Goal: Task Accomplishment & Management: Manage account settings

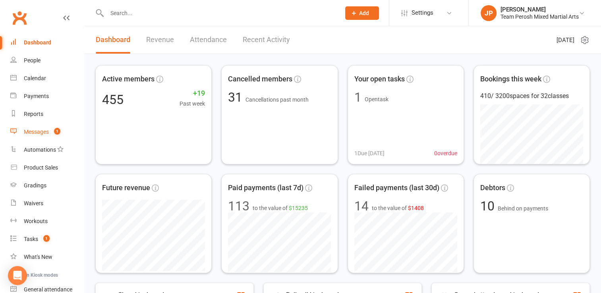
click at [46, 129] on div "Messages" at bounding box center [36, 132] width 25 height 6
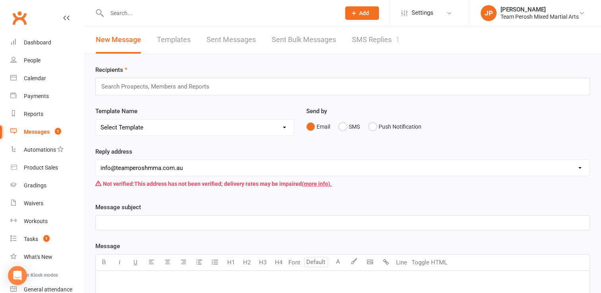
click at [372, 46] on link "SMS Replies 1" at bounding box center [376, 39] width 48 height 27
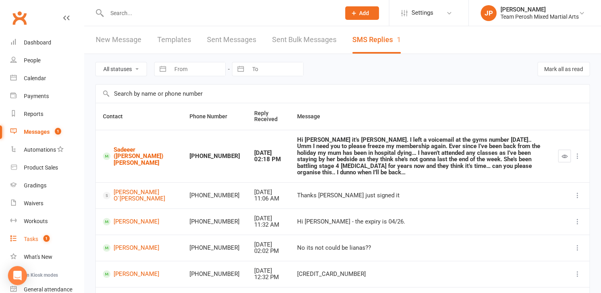
click at [34, 240] on div "Tasks" at bounding box center [31, 239] width 14 height 6
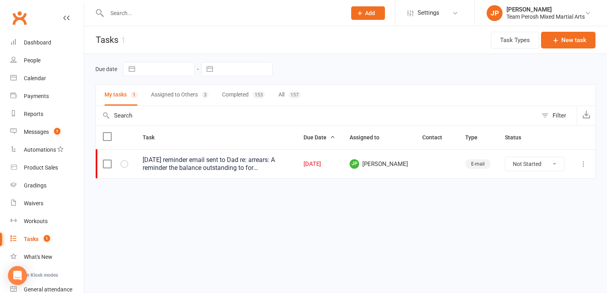
click at [139, 14] on input "text" at bounding box center [222, 13] width 236 height 11
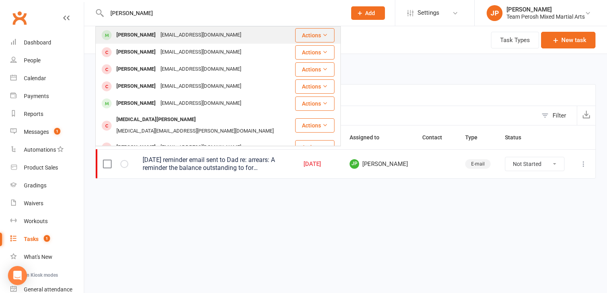
type input "[PERSON_NAME]"
click at [158, 36] on div "[EMAIL_ADDRESS][DOMAIN_NAME]" at bounding box center [200, 35] width 85 height 12
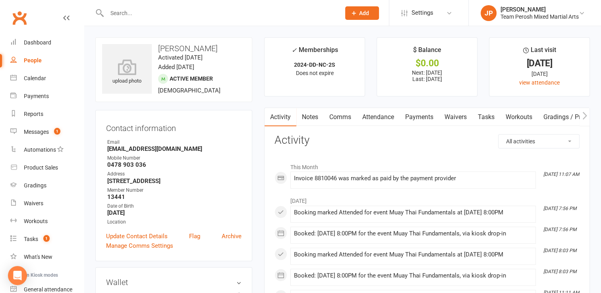
click at [135, 18] on div at bounding box center [214, 13] width 239 height 26
click at [135, 17] on input "text" at bounding box center [219, 13] width 230 height 11
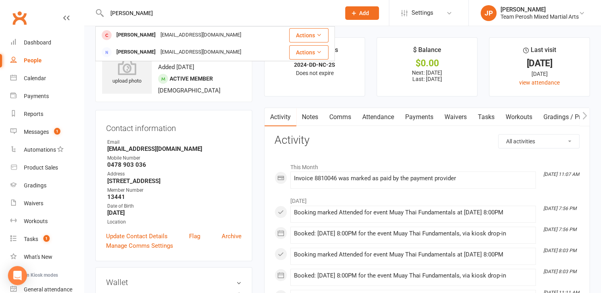
type input "[PERSON_NAME]"
click at [209, 108] on contact-information "upload photo [PERSON_NAME] Activated [DATE] Added [DATE] Active member [DEMOGRA…" at bounding box center [173, 149] width 157 height 224
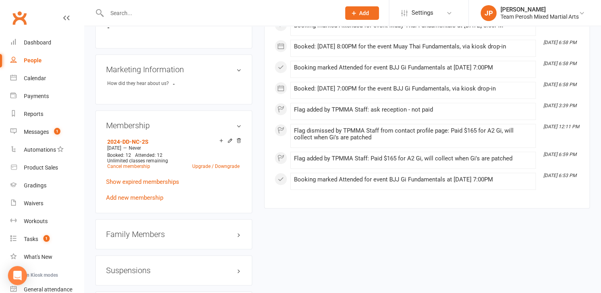
scroll to position [540, 0]
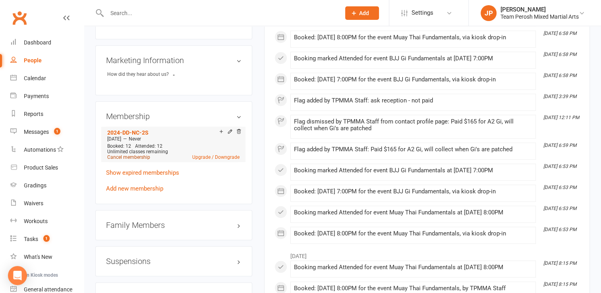
click at [135, 160] on link "Cancel membership" at bounding box center [128, 157] width 43 height 6
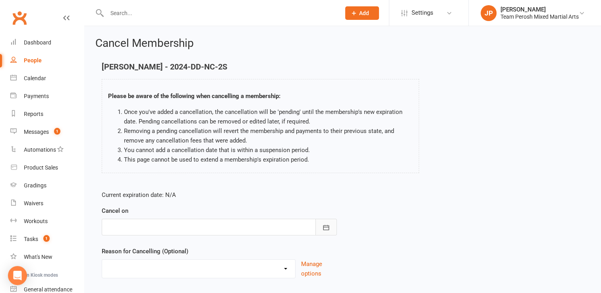
click at [326, 231] on button "button" at bounding box center [325, 227] width 21 height 17
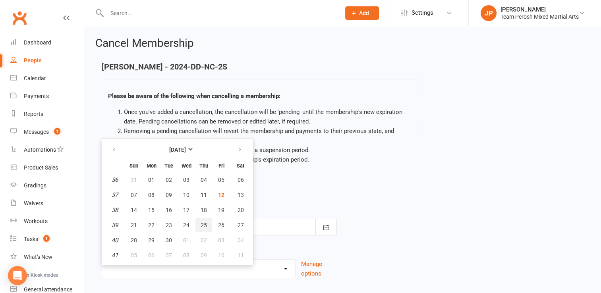
click at [201, 222] on span "25" at bounding box center [204, 225] width 6 height 6
type input "[DATE]"
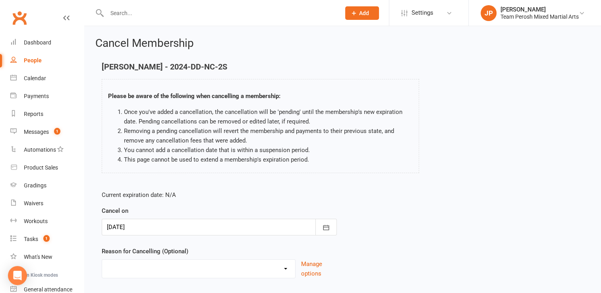
scroll to position [49, 0]
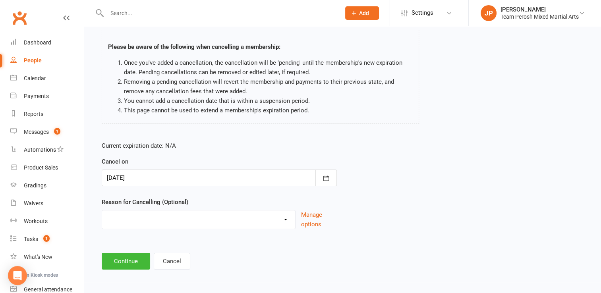
click at [286, 222] on select "Became a member Excessive failed payments Financial Inactive Inactive Casual In…" at bounding box center [198, 218] width 193 height 16
click at [289, 219] on select "Became a member Excessive failed payments Financial Inactive Inactive Casual In…" at bounding box center [198, 218] width 193 height 16
select select "6"
click at [102, 210] on select "Became a member Excessive failed payments Financial Inactive Inactive Casual In…" at bounding box center [198, 218] width 193 height 16
click at [129, 261] on button "Continue" at bounding box center [126, 261] width 48 height 17
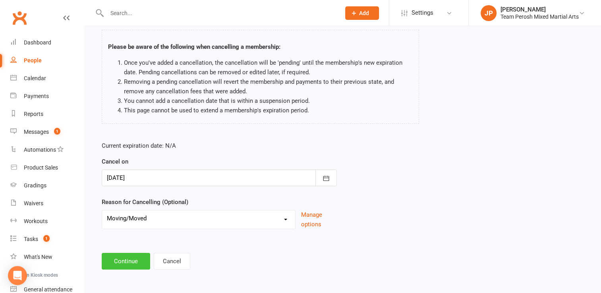
scroll to position [0, 0]
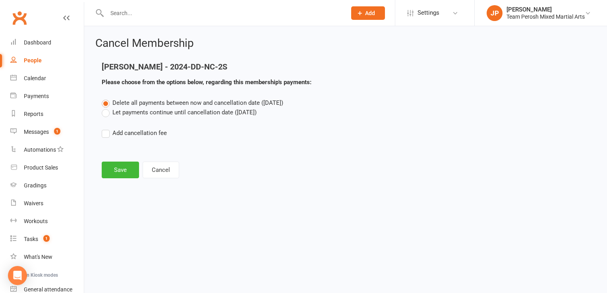
click at [110, 114] on label "Let payments continue until cancellation date ([DATE])" at bounding box center [179, 113] width 155 height 10
click at [107, 108] on input "Let payments continue until cancellation date ([DATE])" at bounding box center [104, 108] width 5 height 0
click at [124, 170] on button "Save" at bounding box center [120, 170] width 37 height 17
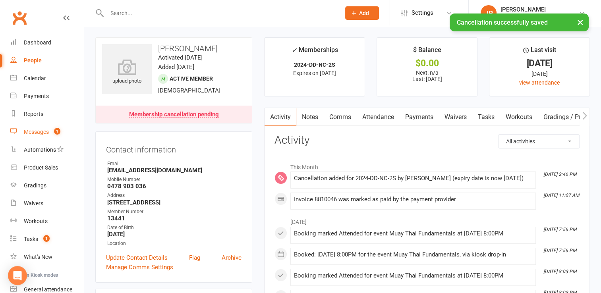
click at [37, 134] on div "Messages" at bounding box center [36, 132] width 25 height 6
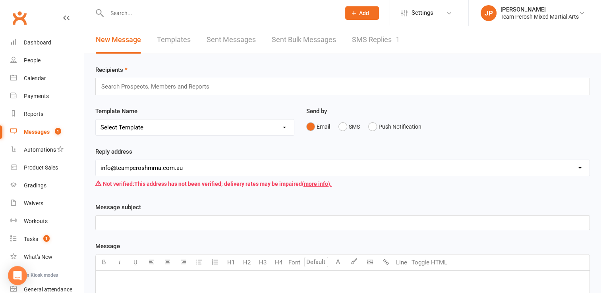
click at [127, 21] on div at bounding box center [214, 13] width 239 height 26
click at [144, 10] on input "text" at bounding box center [219, 13] width 230 height 11
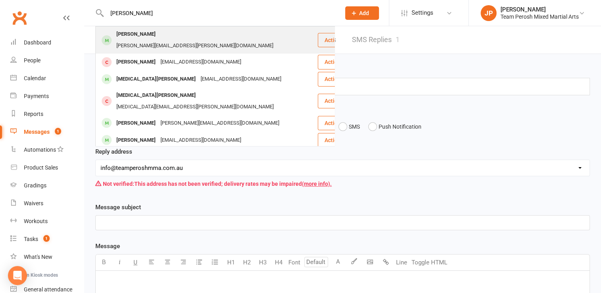
type input "[PERSON_NAME]"
click at [152, 40] on div "[PERSON_NAME][EMAIL_ADDRESS][PERSON_NAME][DOMAIN_NAME]" at bounding box center [195, 46] width 162 height 12
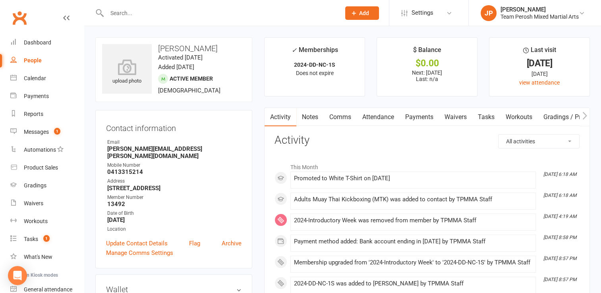
click at [419, 121] on link "Payments" at bounding box center [419, 117] width 39 height 18
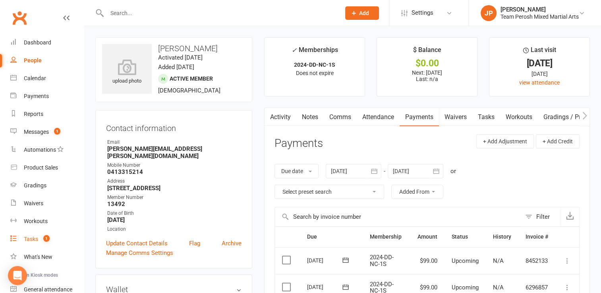
click at [30, 232] on link "Tasks 1" at bounding box center [46, 239] width 73 height 18
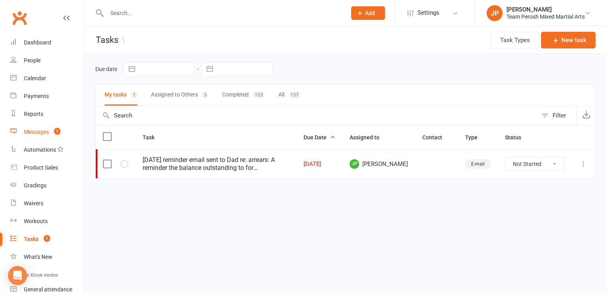
click at [30, 134] on div "Messages" at bounding box center [36, 132] width 25 height 6
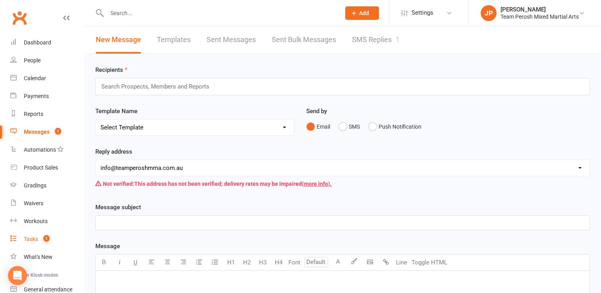
click at [31, 242] on link "Tasks 1" at bounding box center [46, 239] width 73 height 18
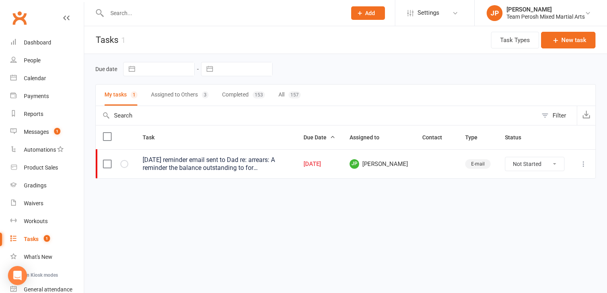
click at [171, 93] on button "Assigned to Others 3" at bounding box center [180, 95] width 58 height 21
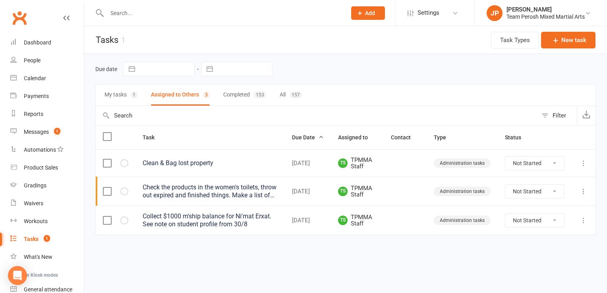
click at [117, 93] on button "My tasks 1" at bounding box center [120, 95] width 33 height 21
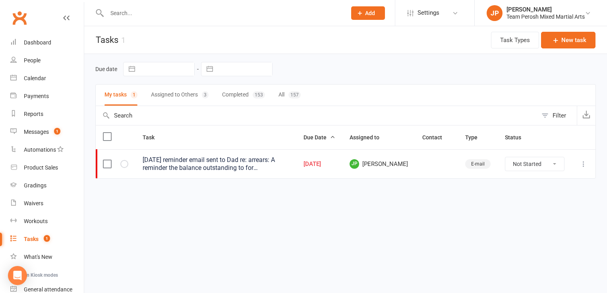
click at [209, 165] on div "[DATE] reminder email sent to Dad re: arrears: A reminder the balance outstandi…" at bounding box center [216, 164] width 147 height 16
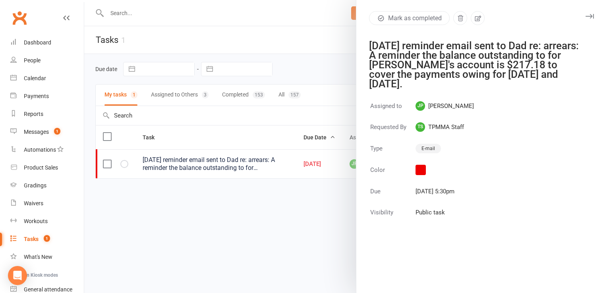
click at [127, 163] on div at bounding box center [345, 146] width 523 height 293
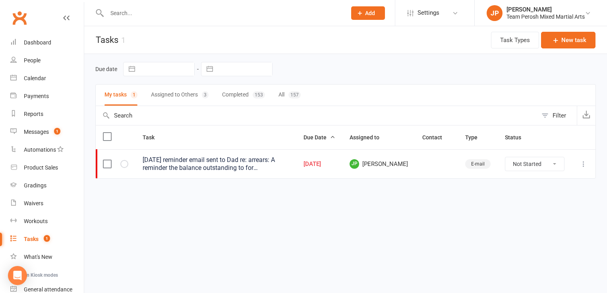
click at [105, 160] on label at bounding box center [107, 164] width 8 height 8
click at [105, 160] on input "checkbox" at bounding box center [107, 160] width 8 height 0
click at [581, 276] on icon at bounding box center [584, 274] width 6 height 6
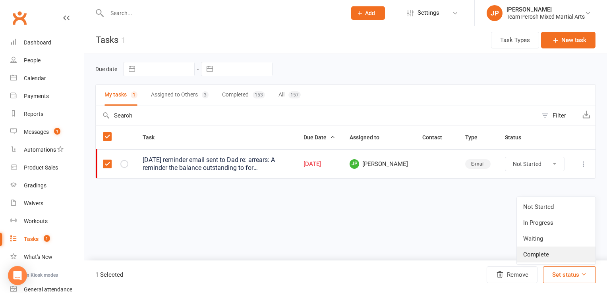
click at [552, 258] on link "Complete" at bounding box center [556, 255] width 79 height 16
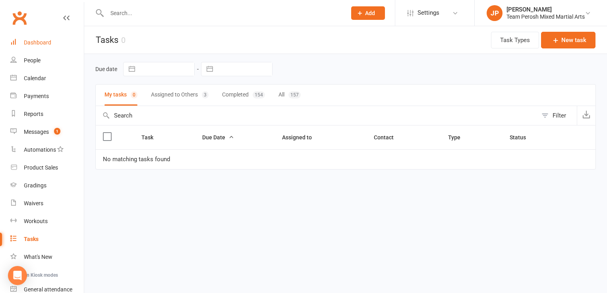
click at [36, 45] on div "Dashboard" at bounding box center [37, 42] width 27 height 6
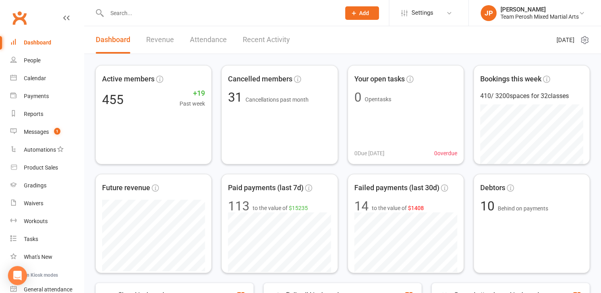
click at [149, 20] on div at bounding box center [214, 13] width 239 height 26
click at [149, 7] on div at bounding box center [214, 13] width 239 height 26
click at [141, 26] on div "Prospect Member Non-attending contact Class / event Appointment Grading event T…" at bounding box center [300, 13] width 601 height 26
click at [141, 21] on div at bounding box center [214, 13] width 239 height 26
click at [141, 11] on input "text" at bounding box center [219, 13] width 230 height 11
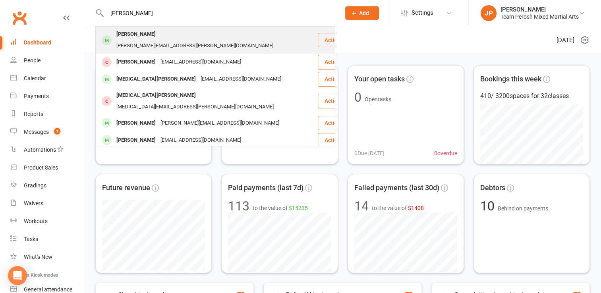
type input "[PERSON_NAME]"
click at [143, 35] on div "[PERSON_NAME]" at bounding box center [136, 35] width 44 height 12
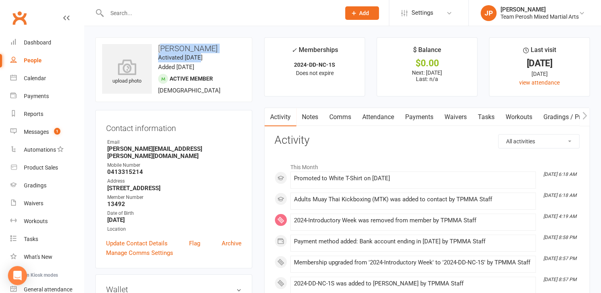
drag, startPoint x: 199, startPoint y: 53, endPoint x: 165, endPoint y: 50, distance: 33.9
click at [165, 50] on div "upload photo [PERSON_NAME] Activated [DATE] Added [DATE] Active member [DEMOGRA…" at bounding box center [173, 69] width 157 height 65
copy div "hris [PERSON_NAME] Activated [DATE]"
click at [195, 44] on h3 "[PERSON_NAME]" at bounding box center [173, 48] width 143 height 9
drag, startPoint x: 197, startPoint y: 44, endPoint x: 158, endPoint y: 42, distance: 39.4
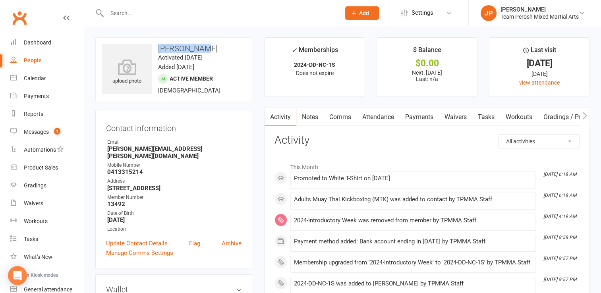
click at [158, 42] on div "upload photo [PERSON_NAME] Activated [DATE] Added [DATE] Active member [DEMOGRA…" at bounding box center [173, 69] width 157 height 65
copy h3 "[PERSON_NAME]"
click at [38, 43] on div "Dashboard" at bounding box center [37, 42] width 27 height 6
